Goal: Task Accomplishment & Management: Manage account settings

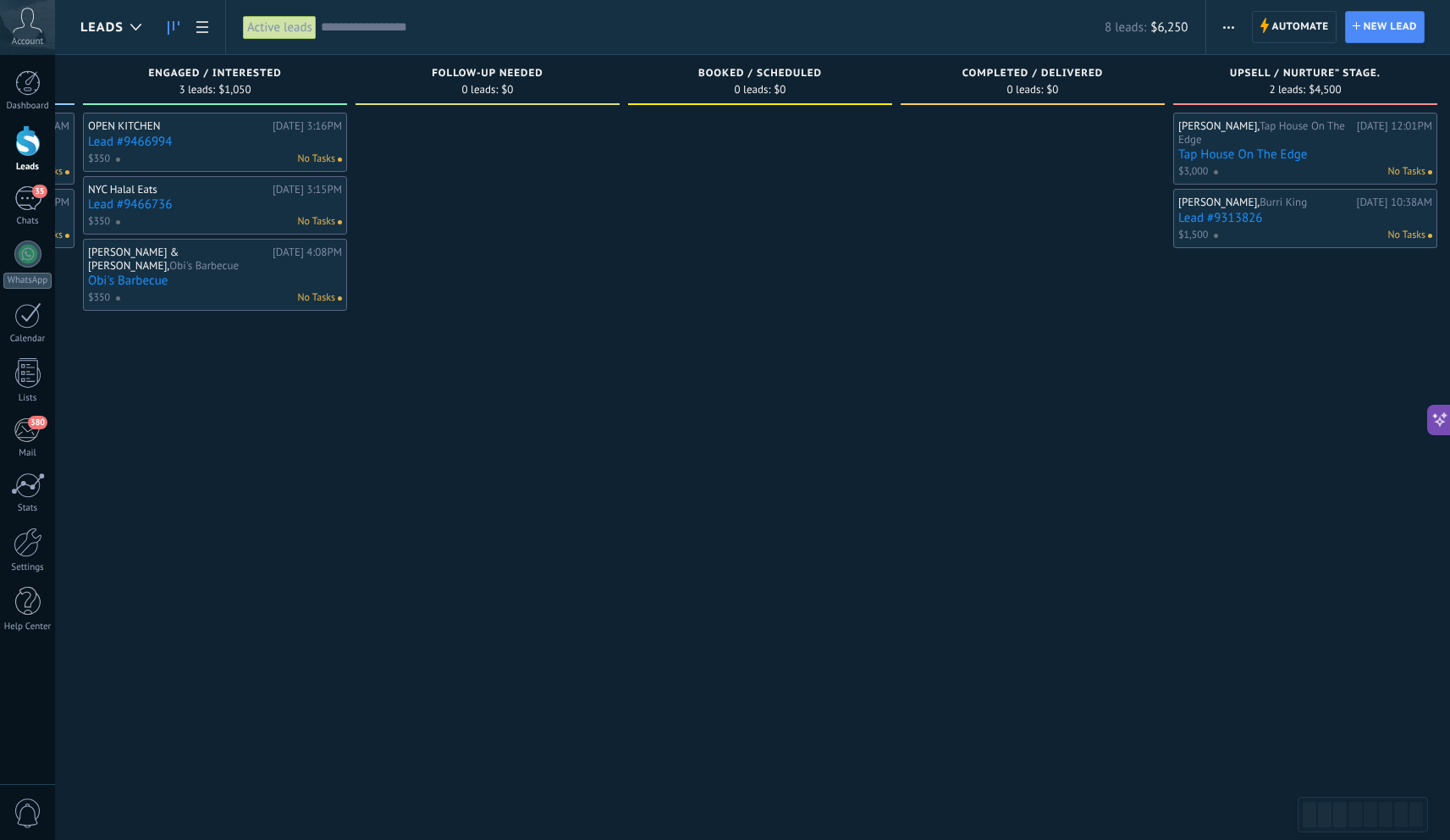
scroll to position [0, 575]
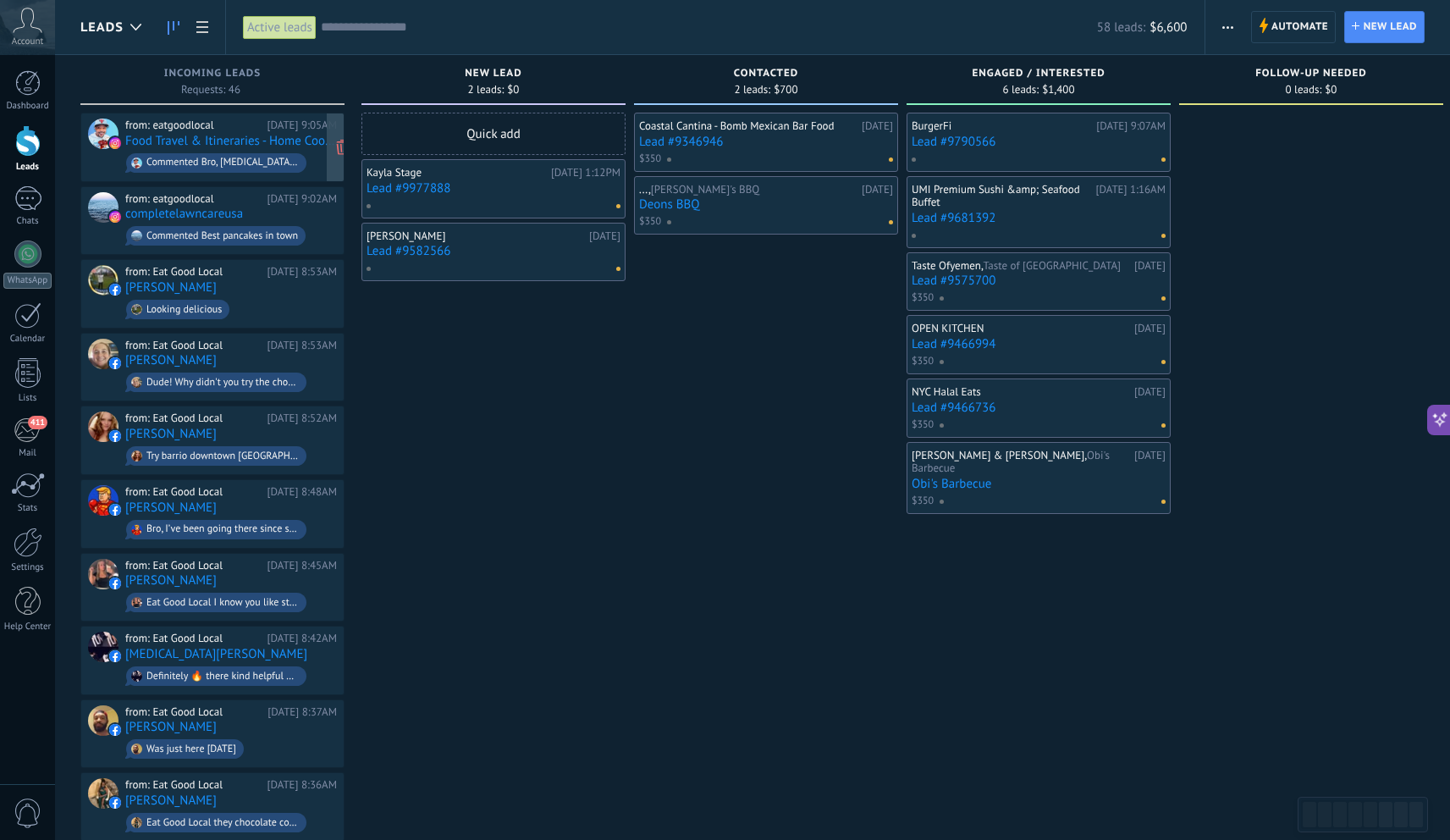
click at [264, 150] on span "Commented Bro, [MEDICAL_DATA]!!!" at bounding box center [231, 163] width 212 height 27
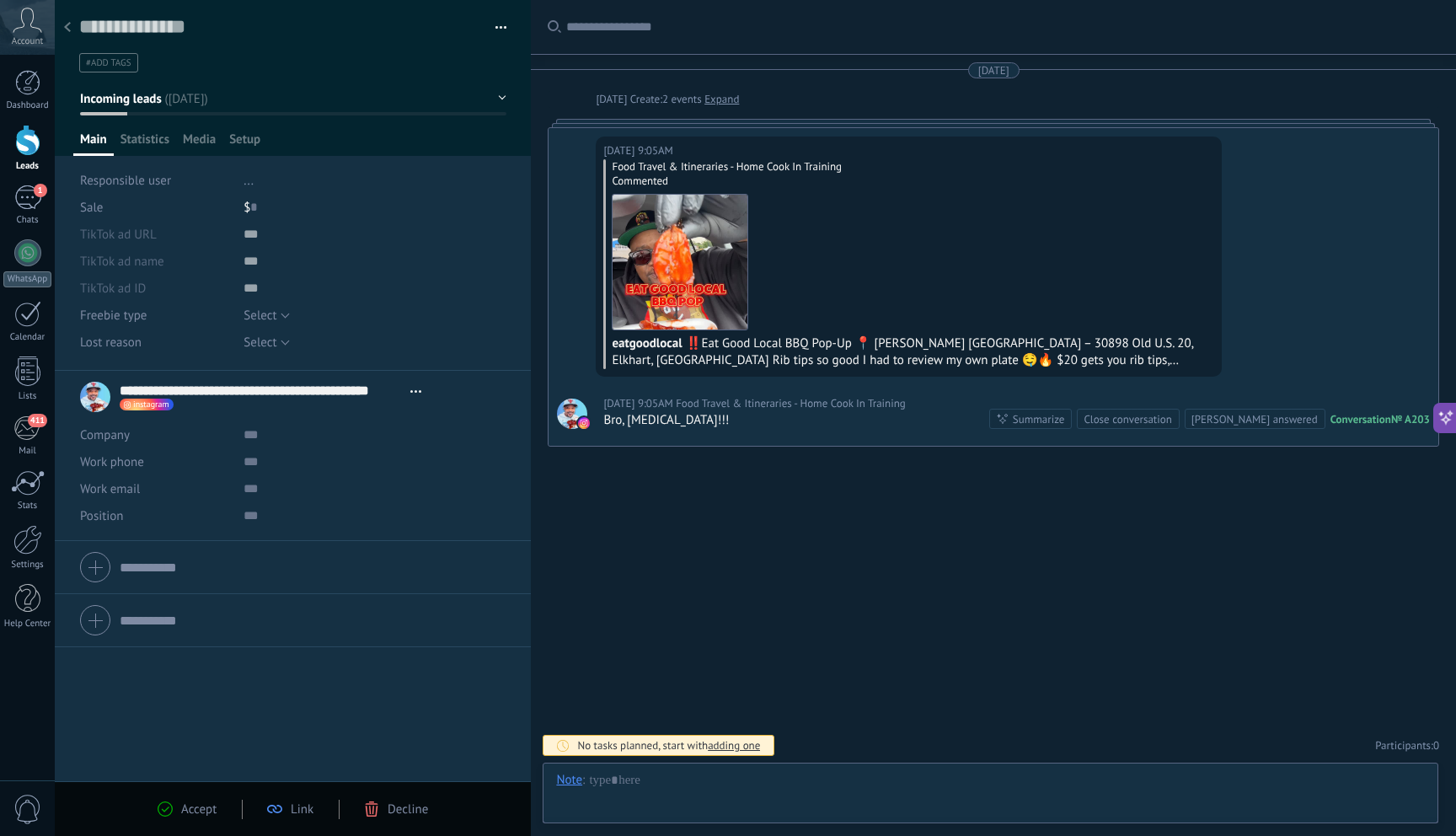
click at [71, 26] on div at bounding box center [67, 28] width 24 height 33
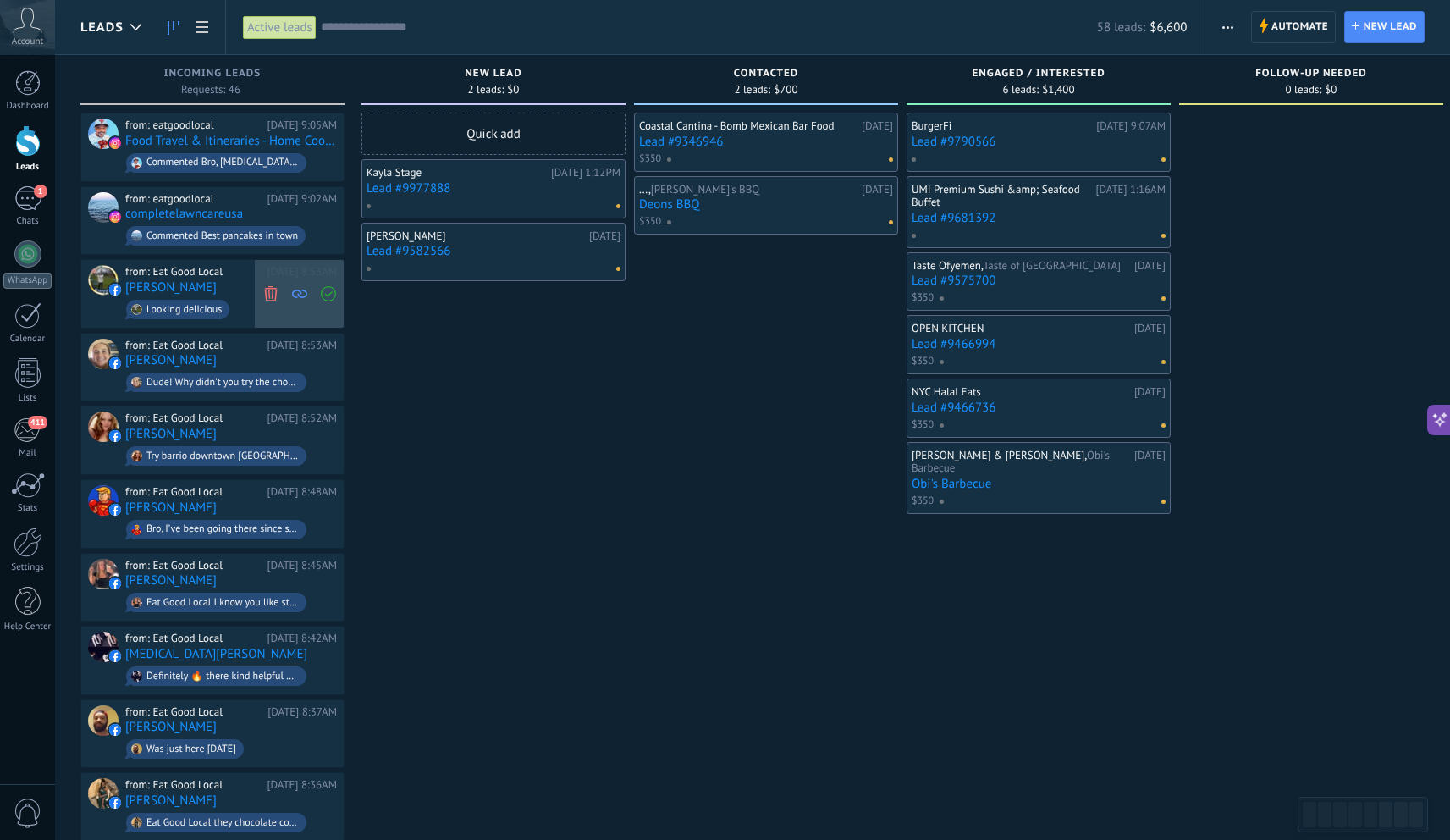
click at [270, 298] on use at bounding box center [270, 293] width 13 height 16
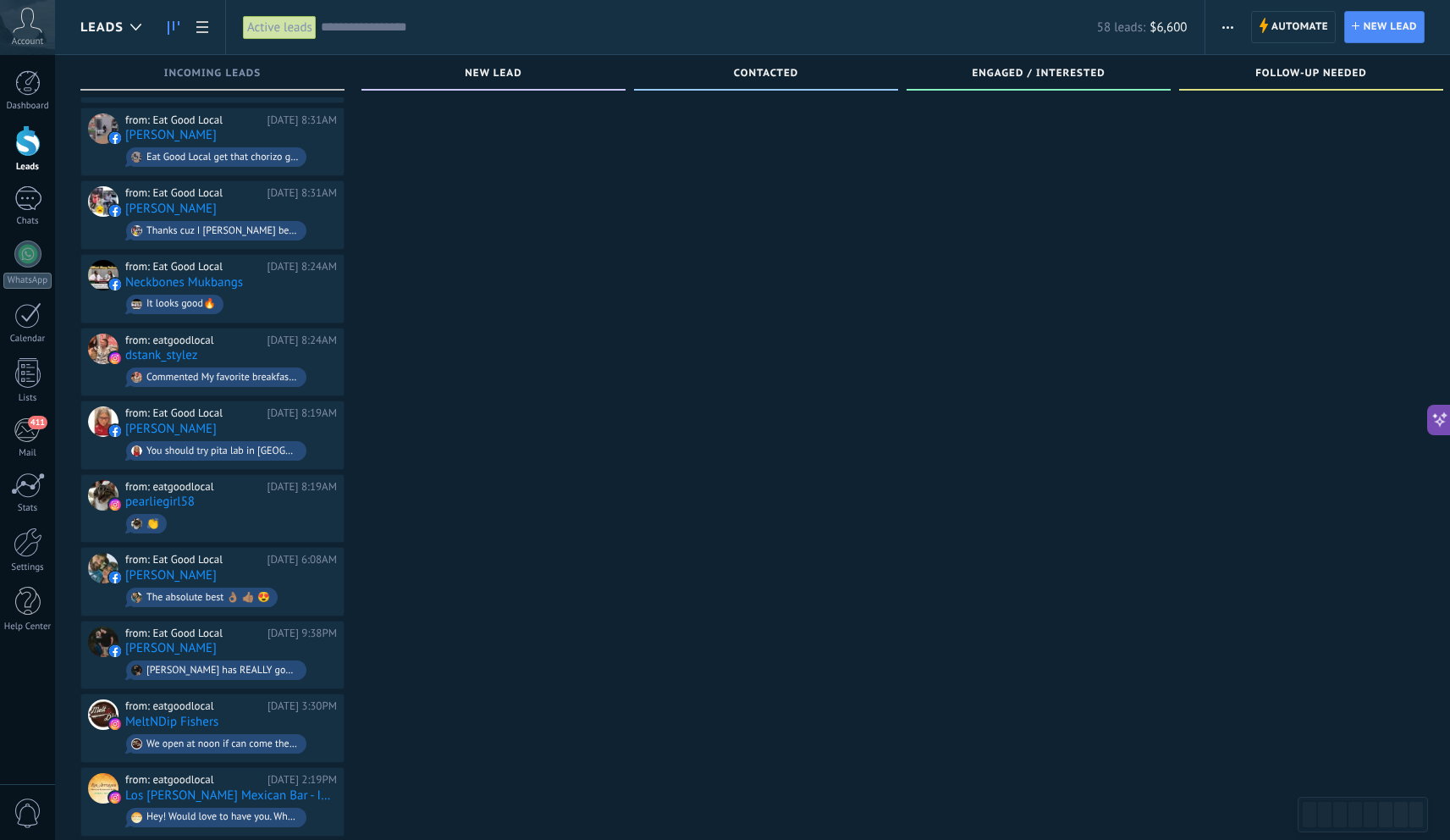
scroll to position [966, 0]
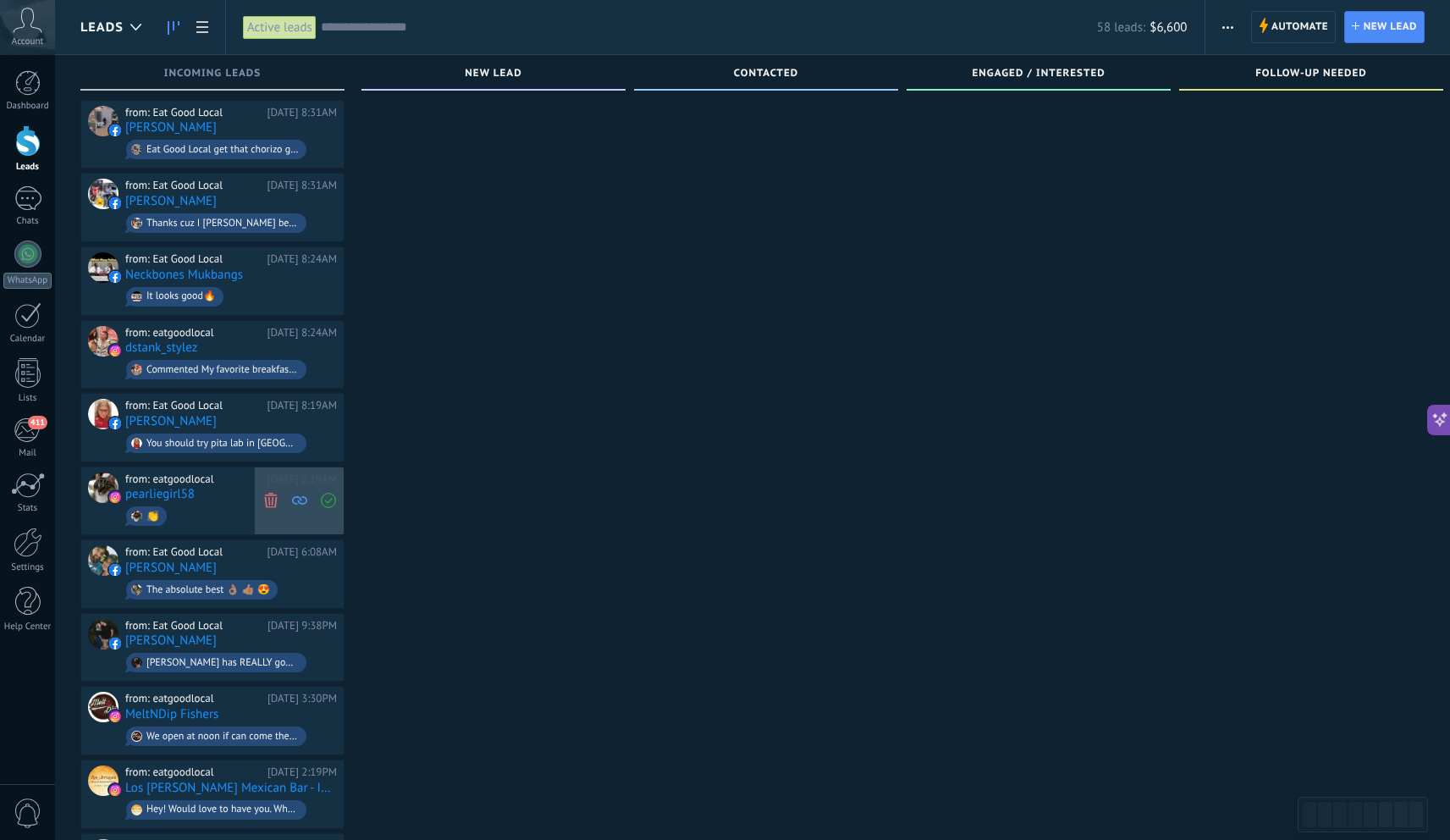
click at [267, 493] on icon at bounding box center [270, 500] width 16 height 16
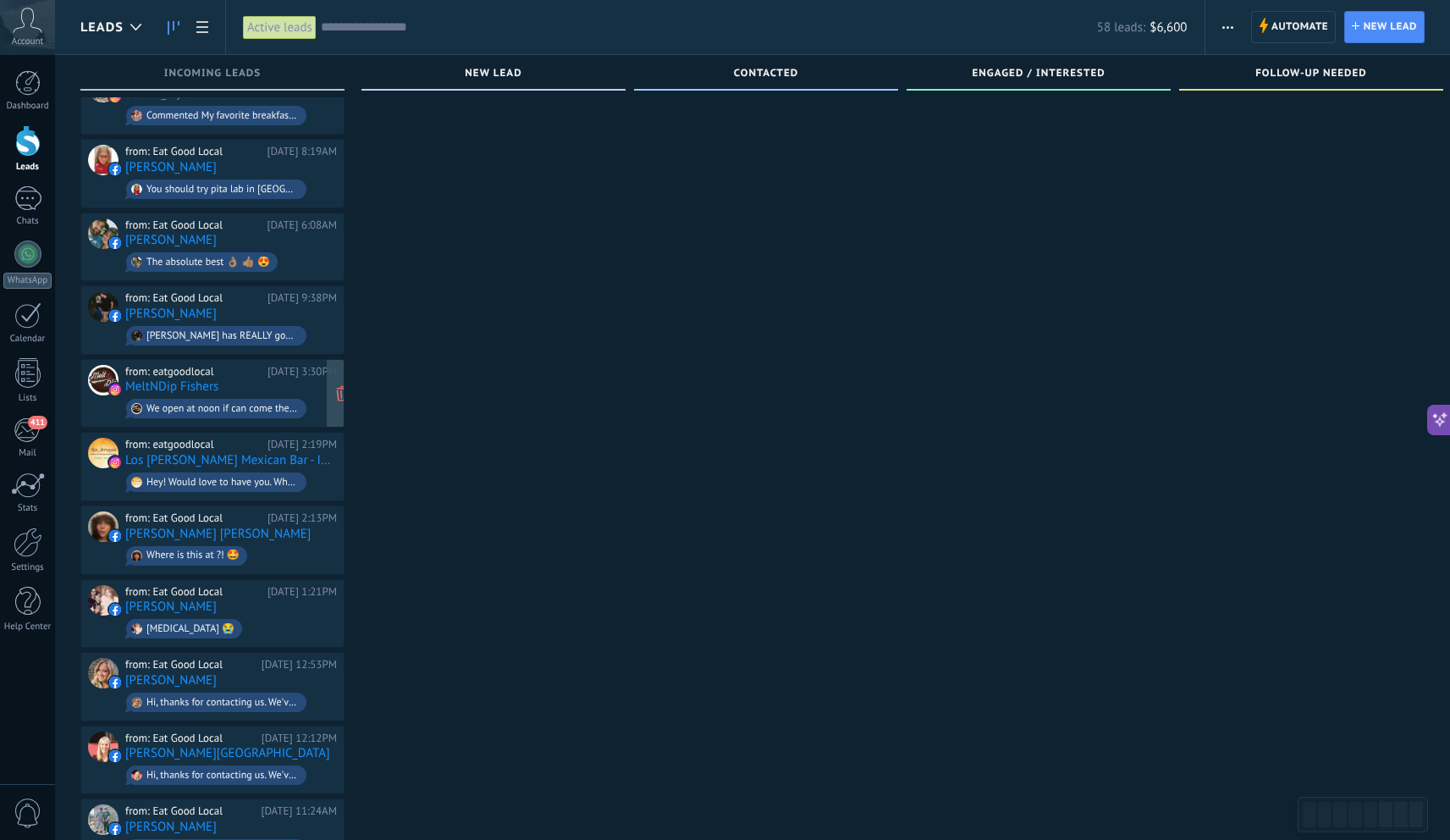
scroll to position [1223, 0]
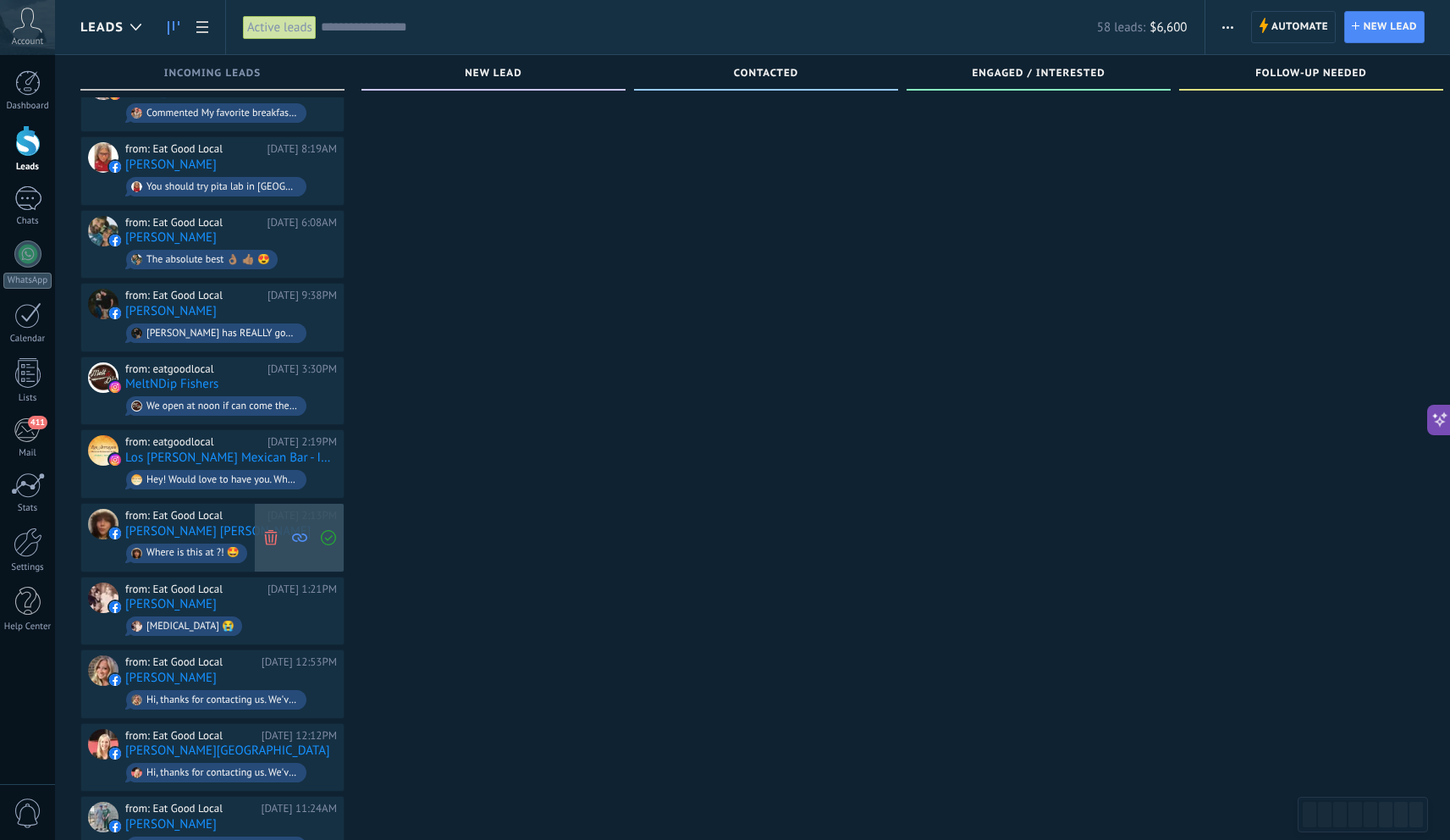
click at [266, 529] on use at bounding box center [270, 537] width 13 height 16
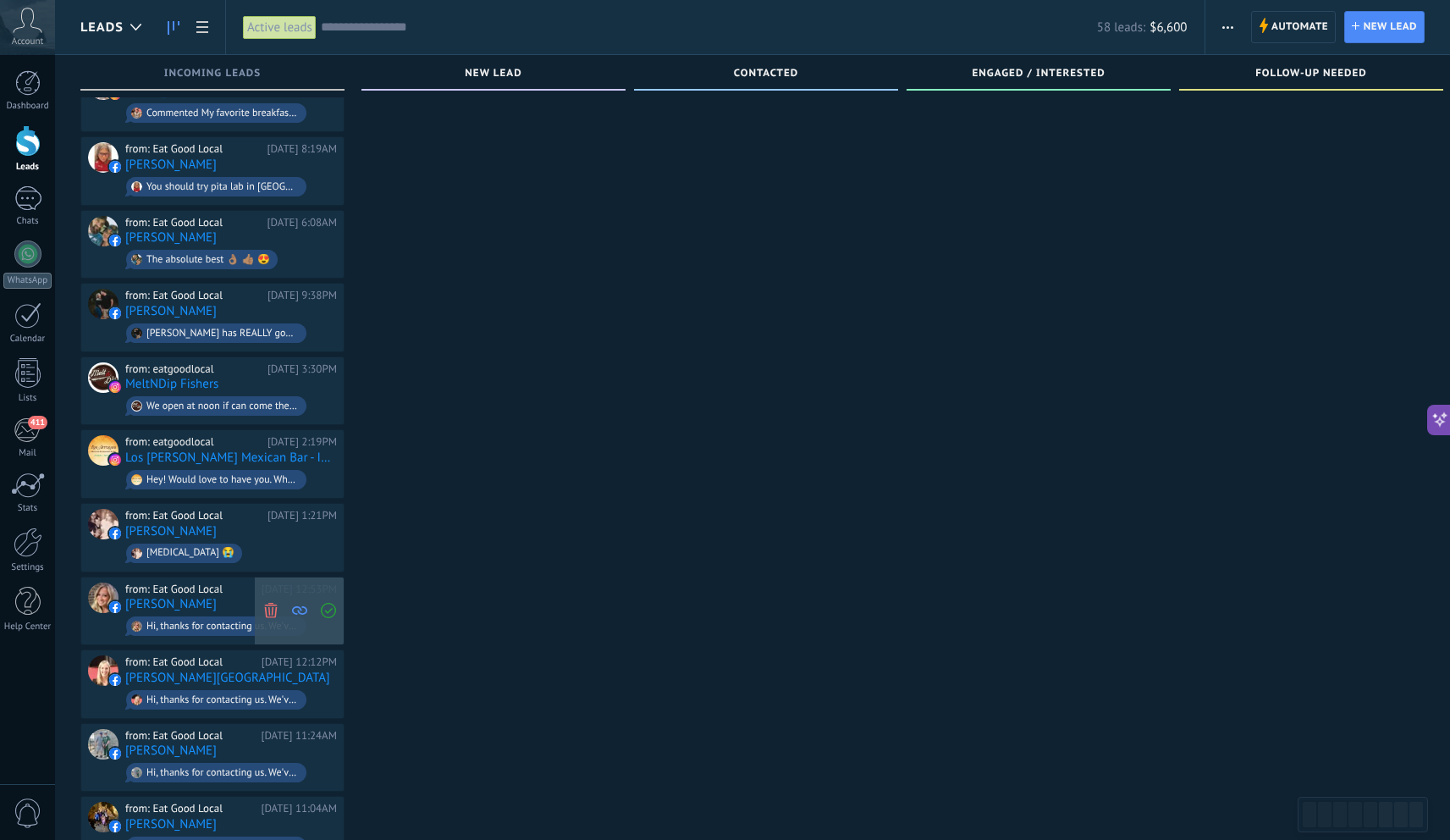
click at [274, 603] on use at bounding box center [270, 610] width 13 height 16
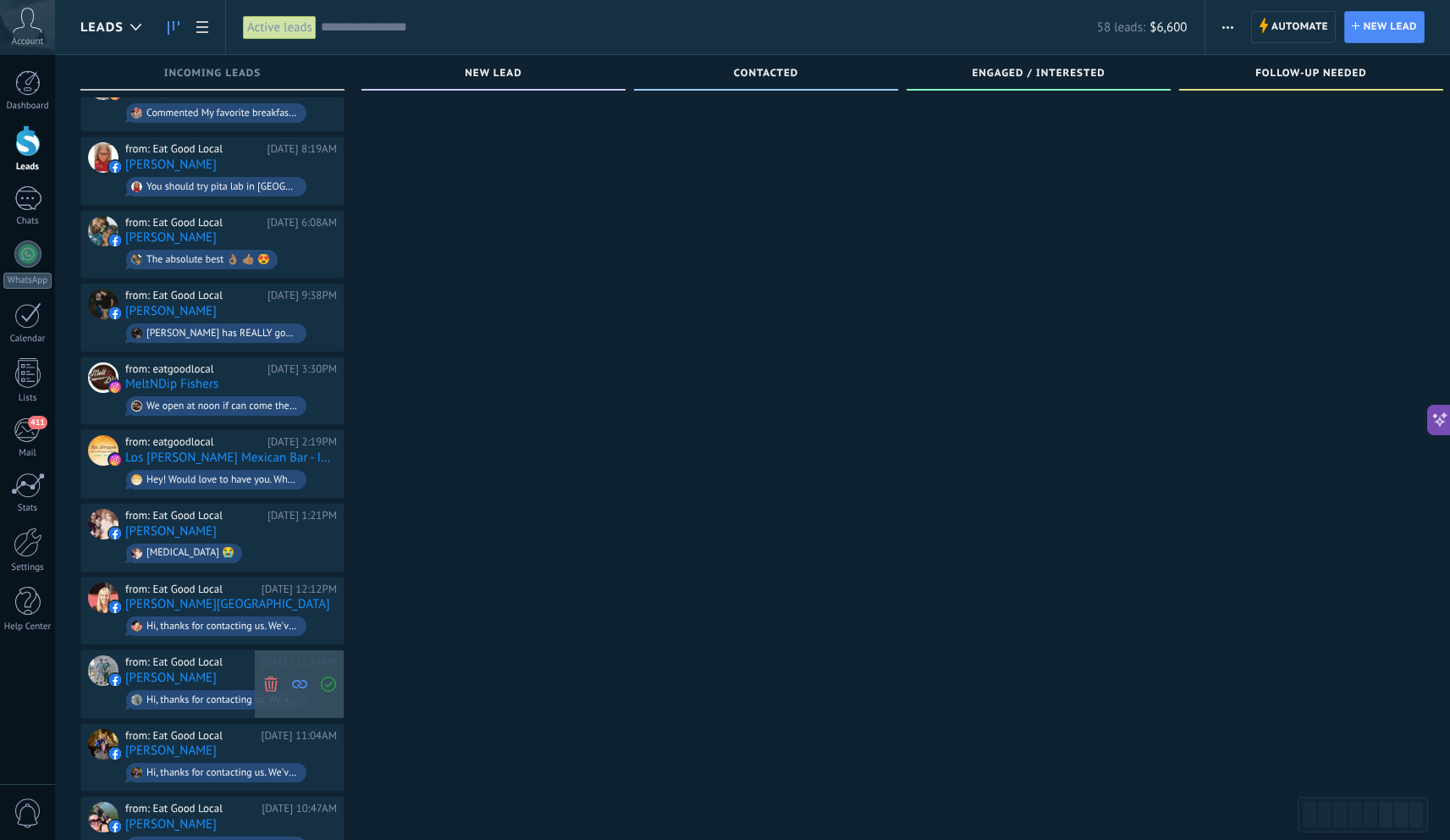
click at [273, 676] on icon at bounding box center [270, 683] width 16 height 16
click at [270, 749] on icon at bounding box center [270, 757] width 16 height 16
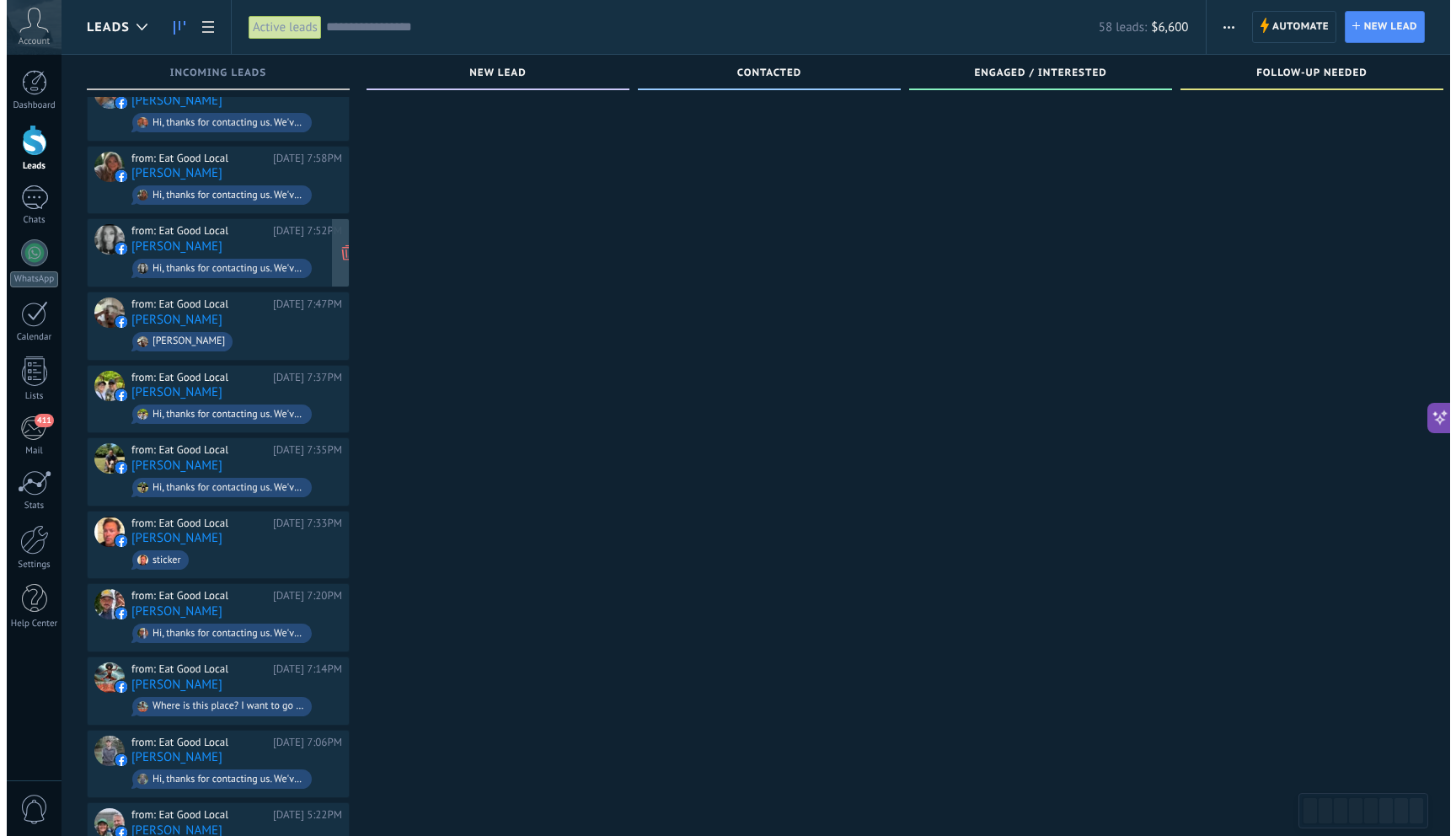
scroll to position [2198, 0]
